Goal: Task Accomplishment & Management: Manage account settings

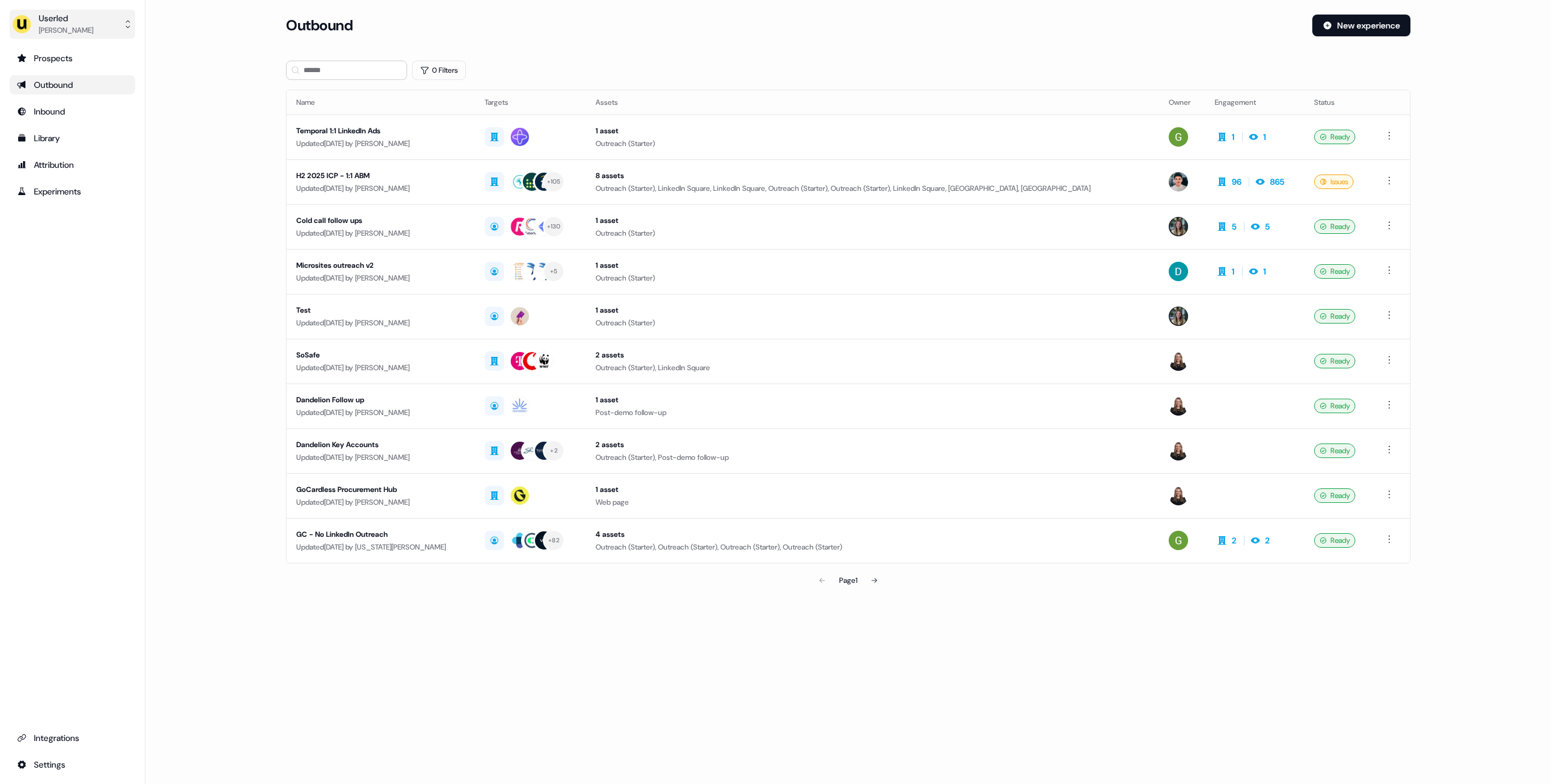
click at [65, 21] on div "Userled" at bounding box center [66, 18] width 55 height 12
click at [77, 49] on div "Impersonate (Admin)" at bounding box center [72, 56] width 115 height 22
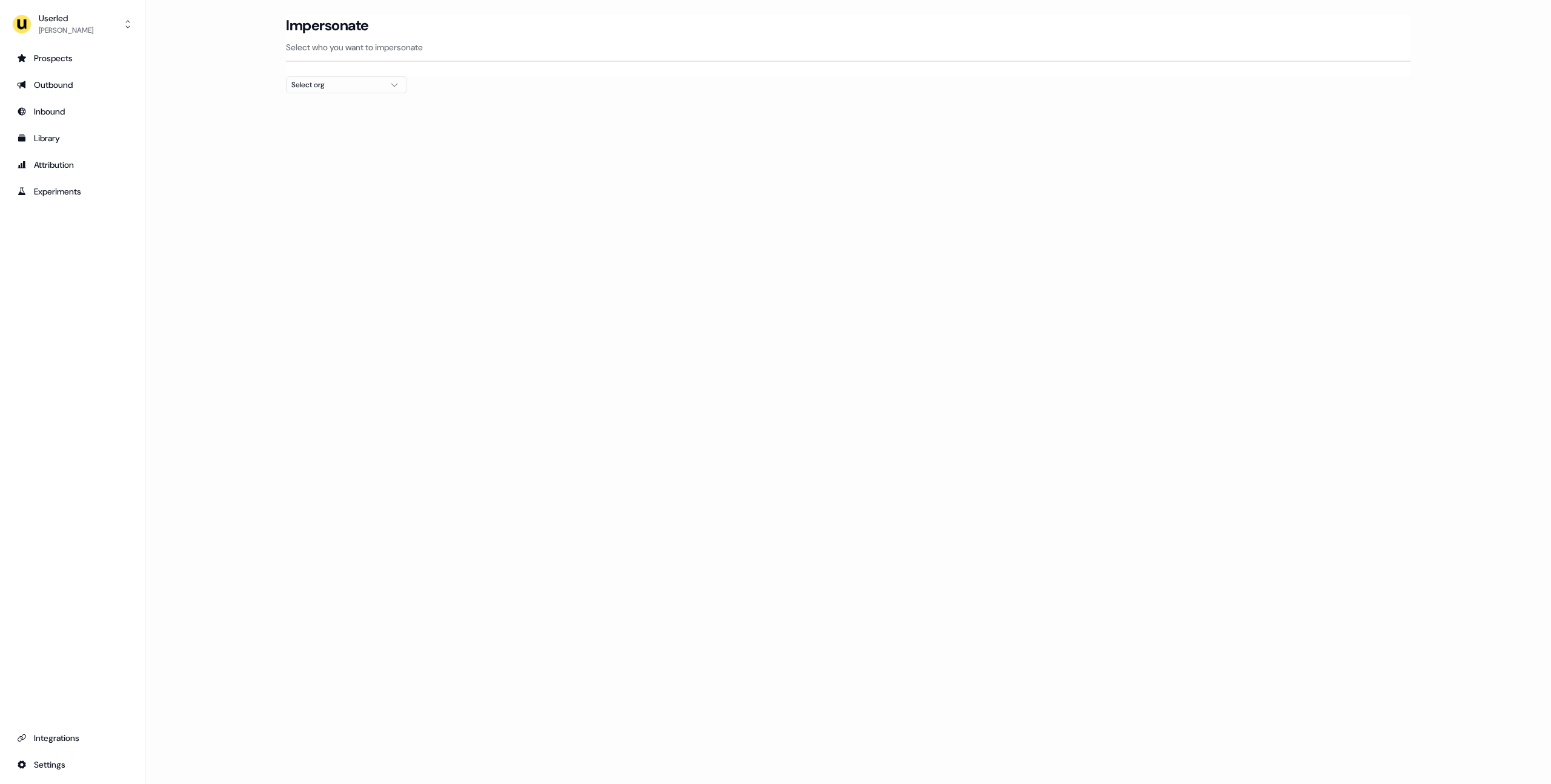
click at [366, 88] on div "Select org" at bounding box center [336, 85] width 91 height 12
type input "****"
click at [384, 131] on div "Moss" at bounding box center [347, 128] width 120 height 19
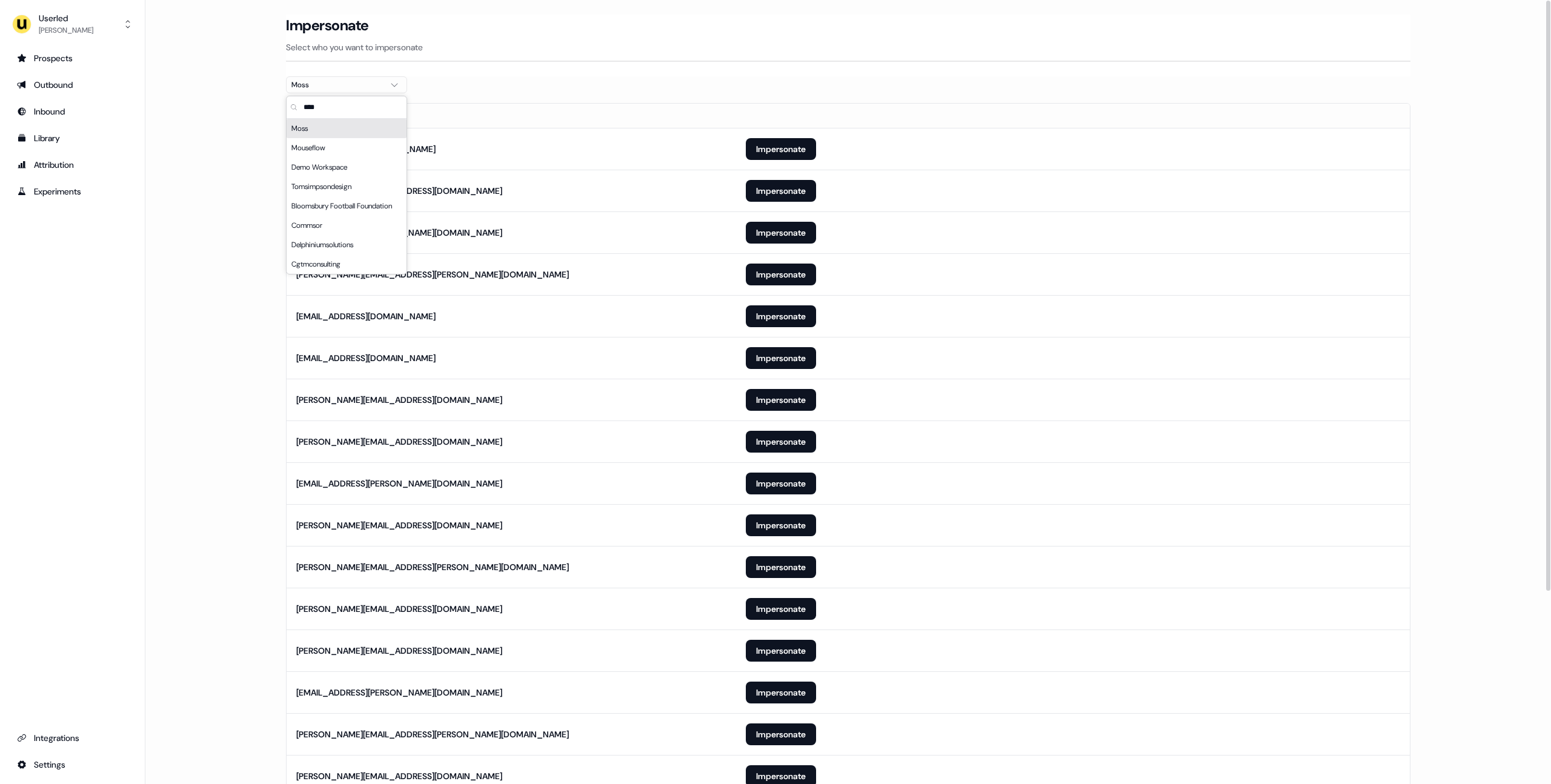
click at [692, 23] on div "Impersonate" at bounding box center [848, 25] width 1125 height 22
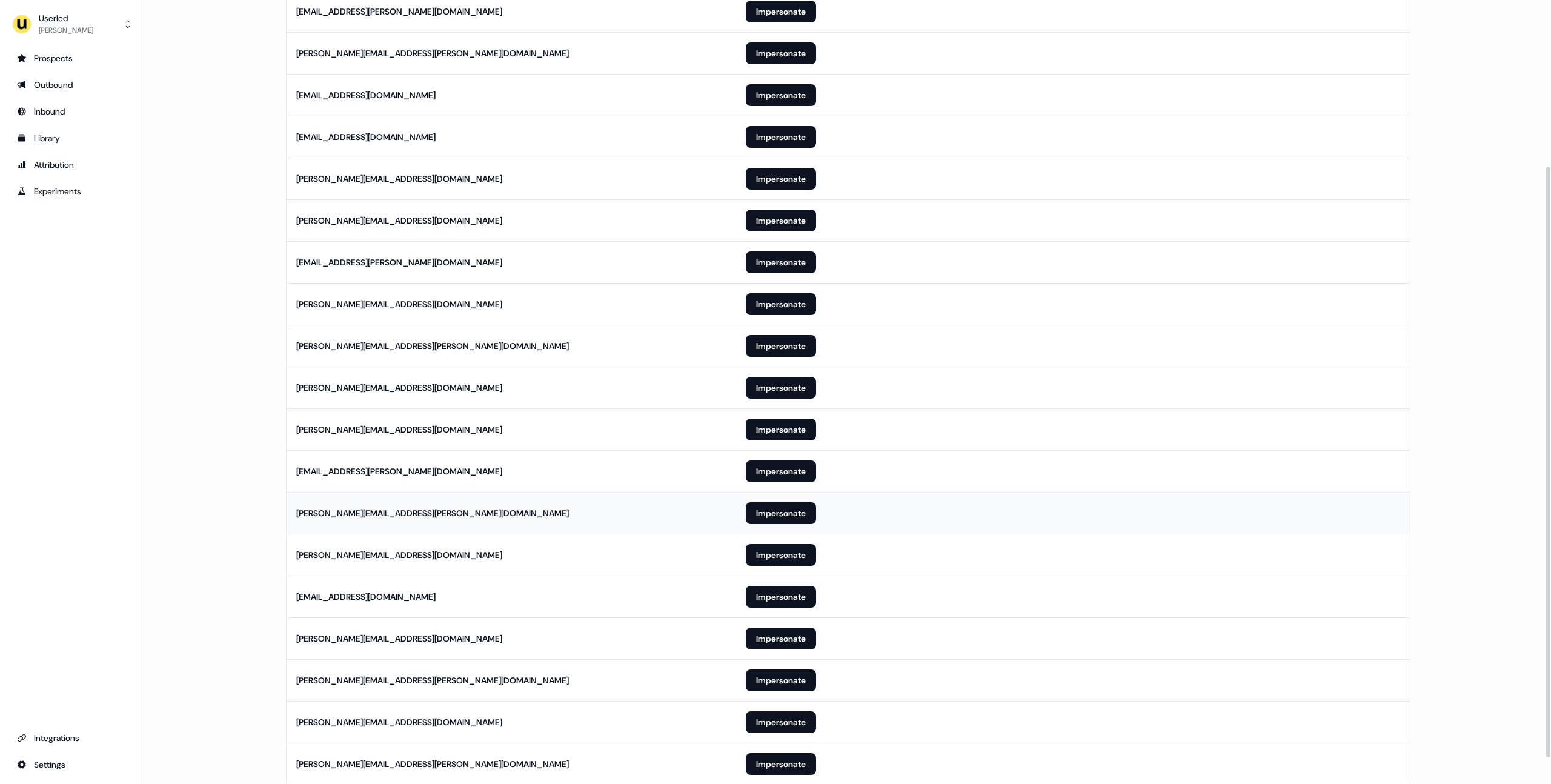
scroll to position [256, 0]
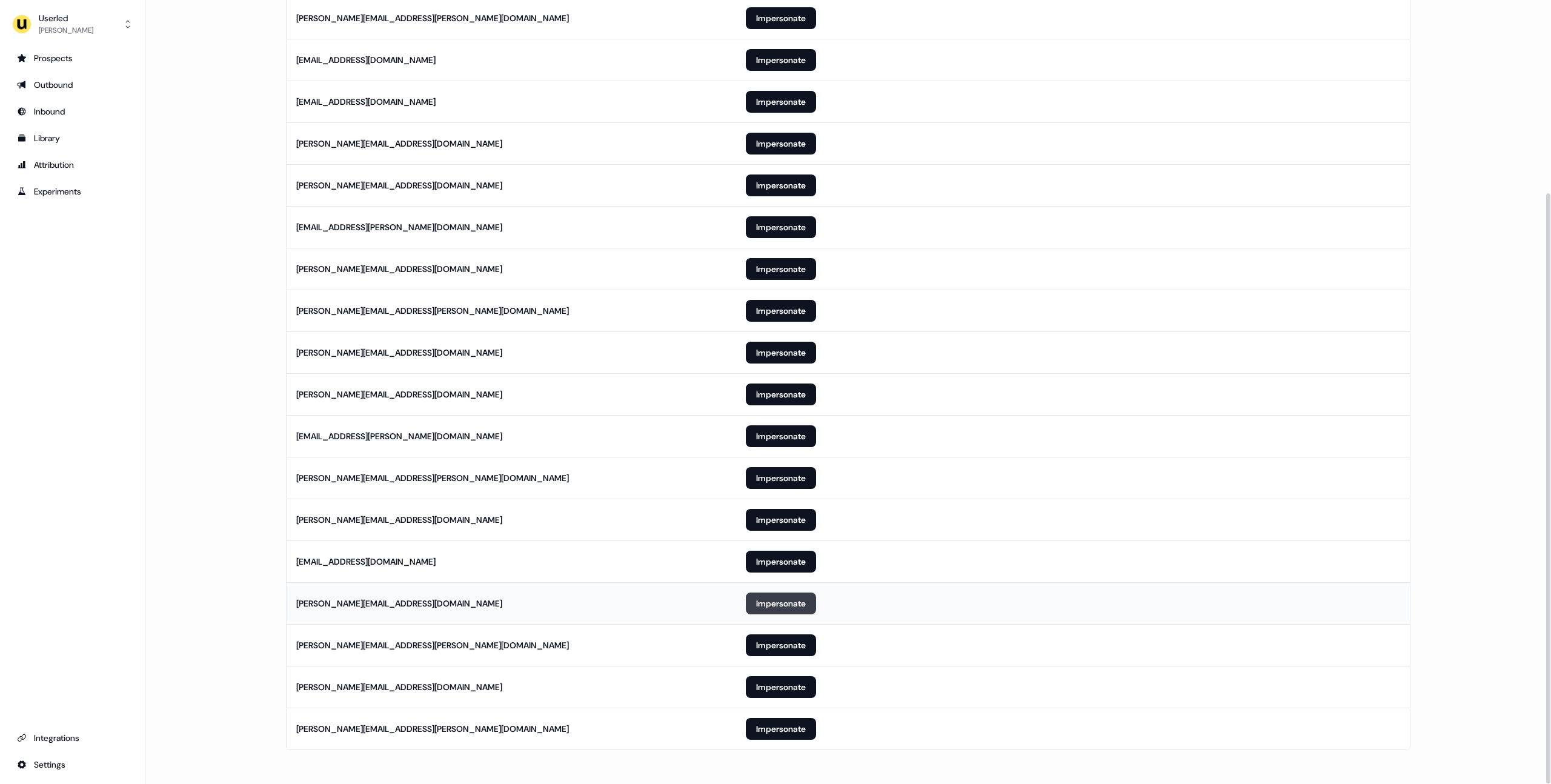
click at [784, 599] on button "Impersonate" at bounding box center [781, 603] width 70 height 22
